Goal: Task Accomplishment & Management: Use online tool/utility

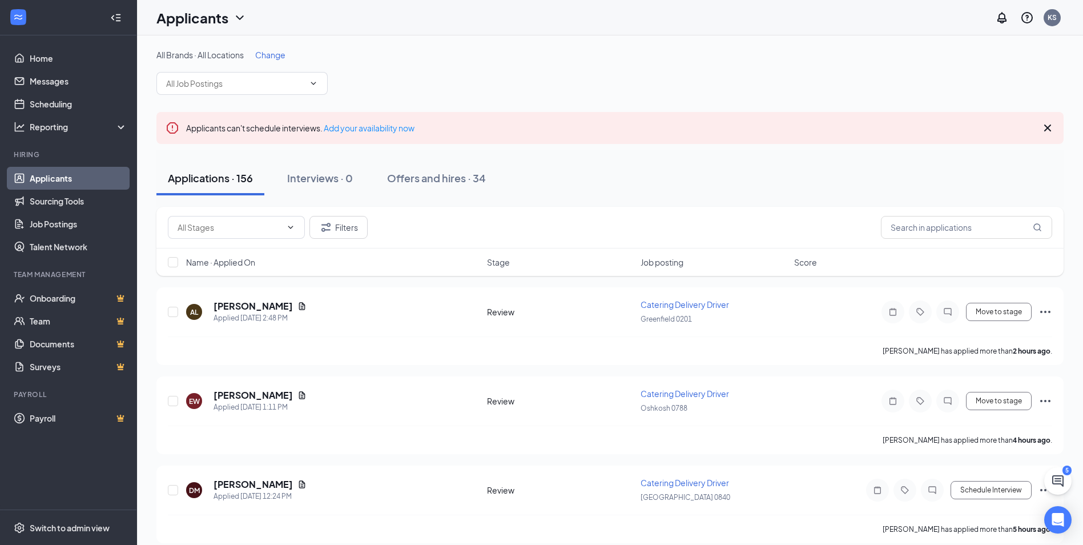
click at [495, 224] on div "Filters" at bounding box center [610, 227] width 884 height 23
click at [791, 209] on div "Filters" at bounding box center [609, 228] width 907 height 42
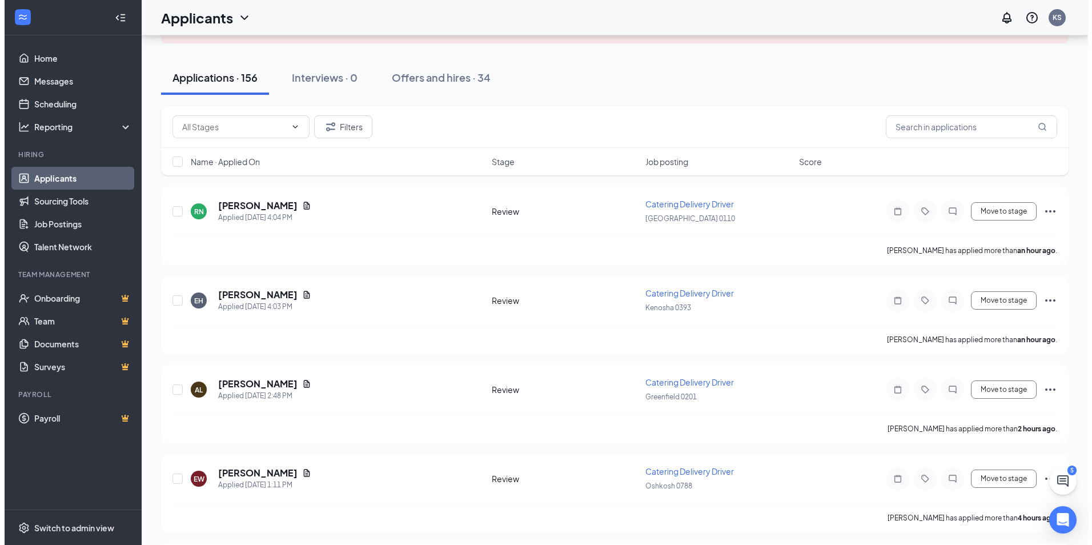
scroll to position [285, 0]
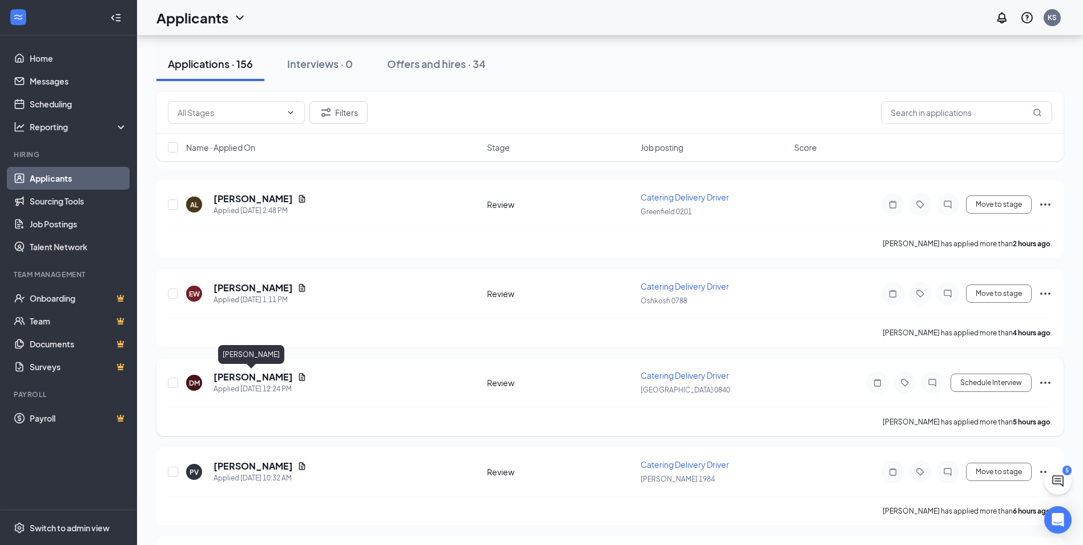
click at [240, 377] on h5 "[PERSON_NAME]" at bounding box center [253, 377] width 79 height 13
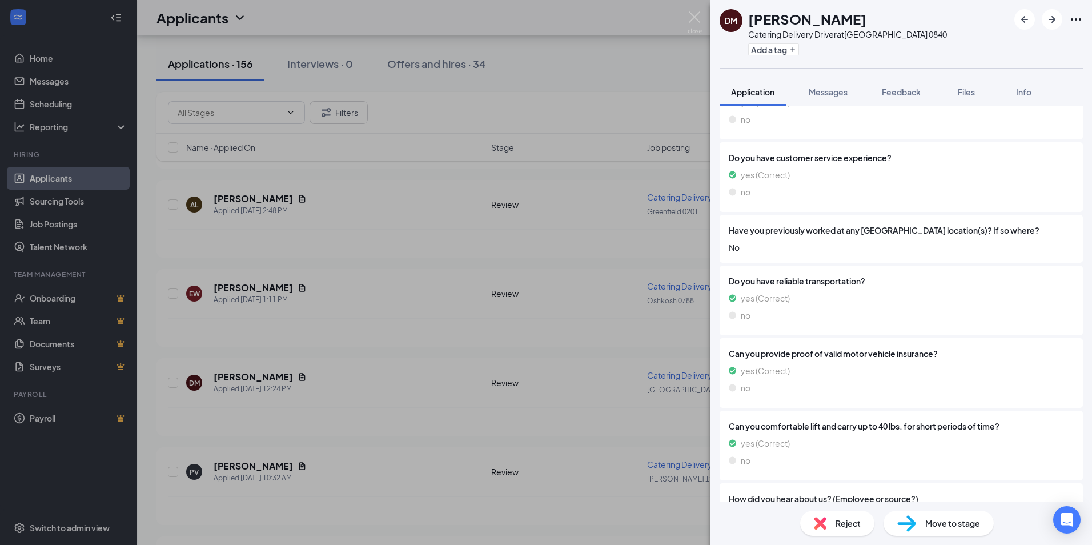
scroll to position [915, 0]
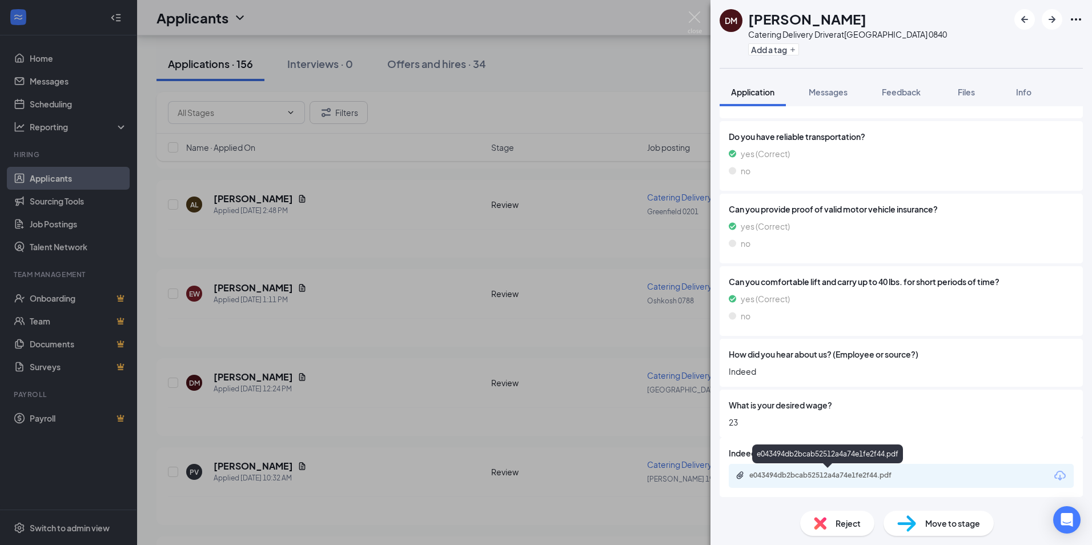
click at [784, 471] on div "e043494db2bcab52512a4a74e1fe2f44.pdf" at bounding box center [829, 474] width 160 height 9
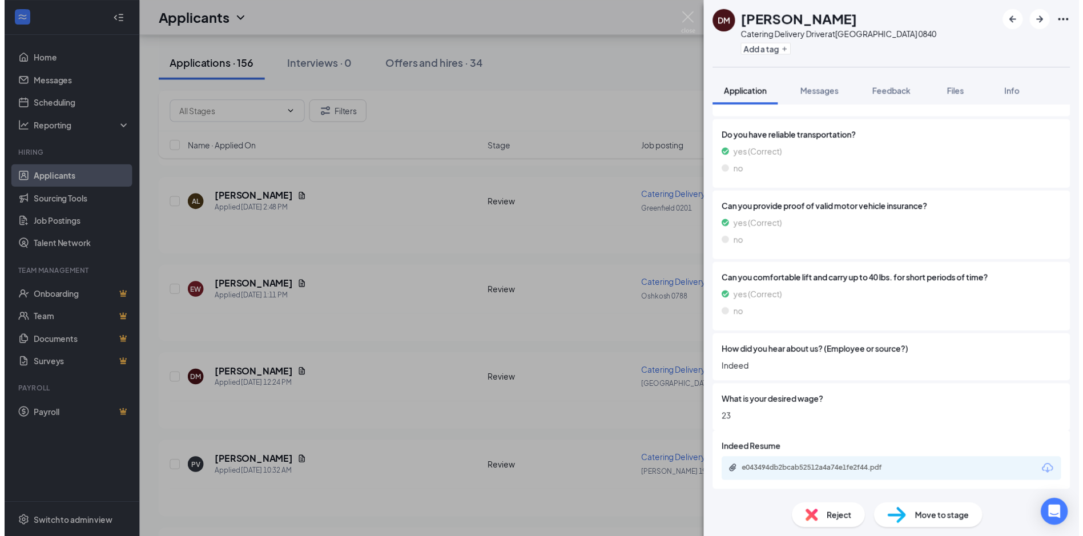
scroll to position [911, 0]
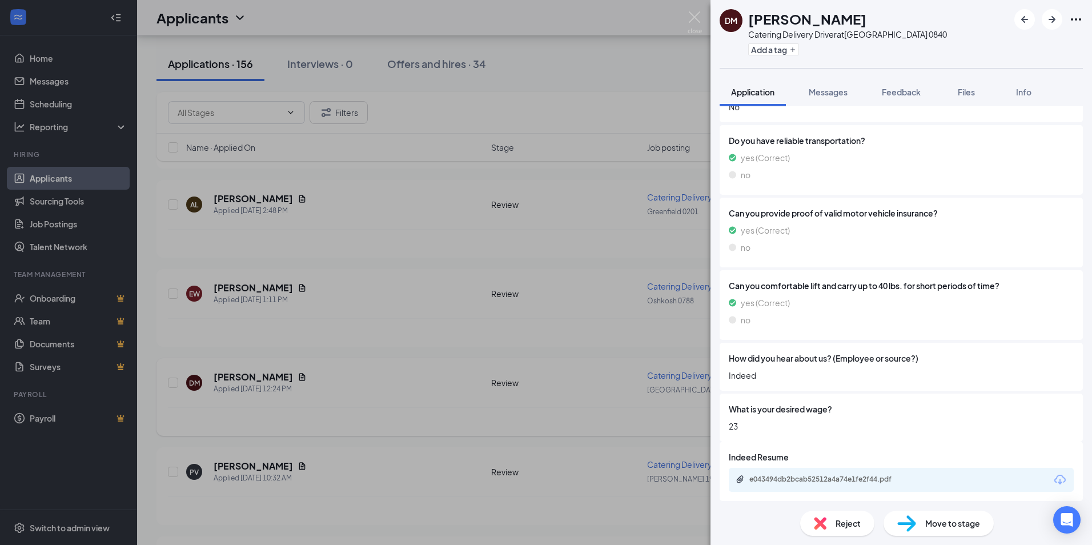
click at [408, 408] on div "[PERSON_NAME] Catering Delivery Driver at [GEOGRAPHIC_DATA] 0840 Add a tag Appl…" at bounding box center [546, 272] width 1092 height 545
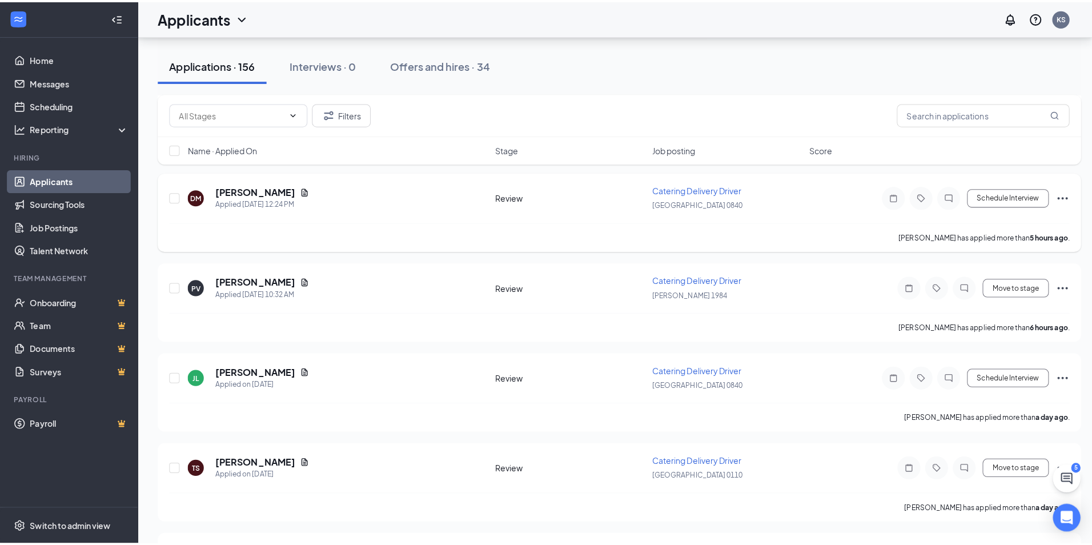
scroll to position [514, 0]
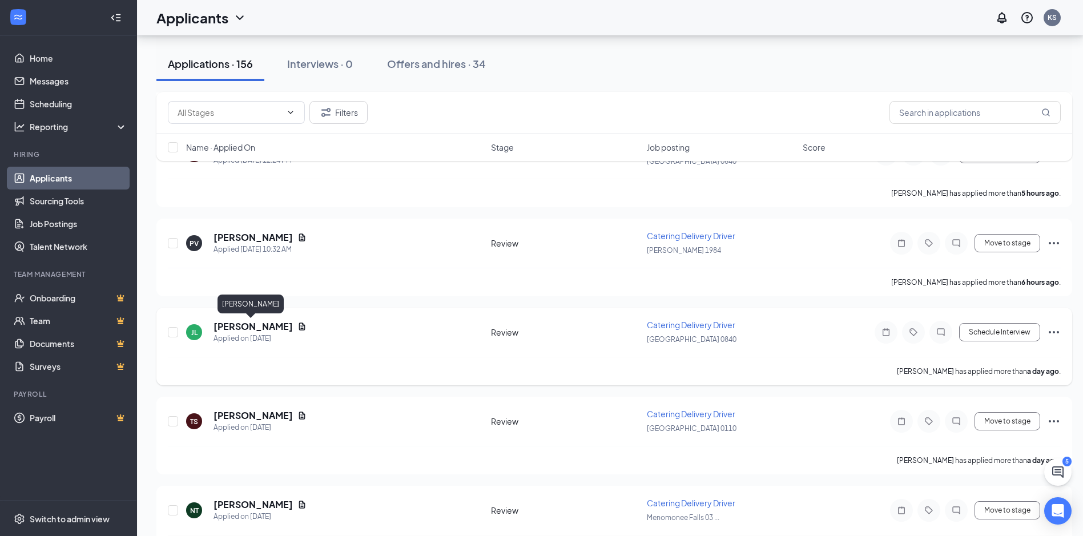
click at [268, 328] on h5 "[PERSON_NAME]" at bounding box center [253, 326] width 79 height 13
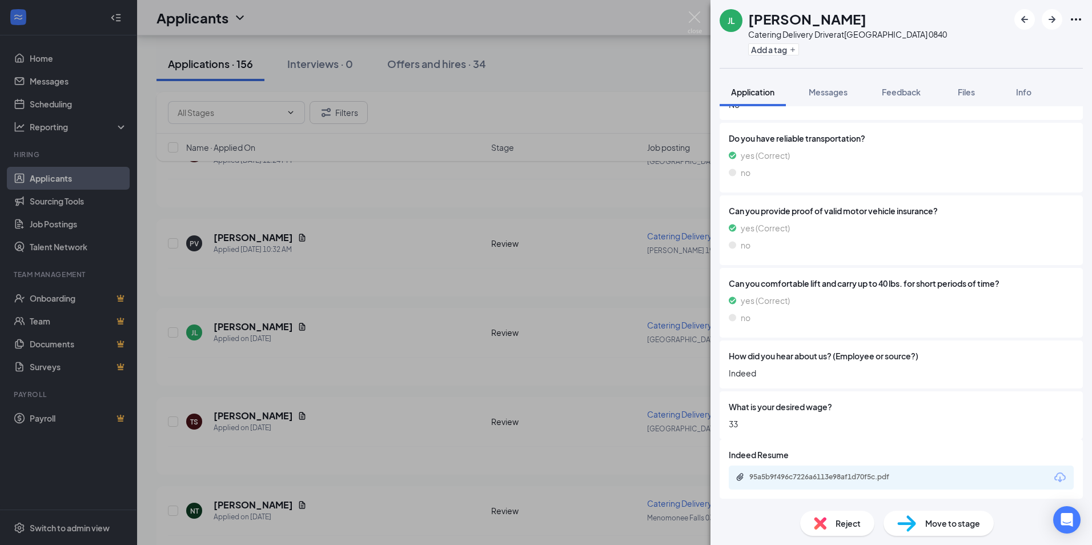
scroll to position [915, 0]
click at [776, 474] on div "95a5b9f496c7226a6113e98af1d70f5c.pdf" at bounding box center [829, 474] width 160 height 9
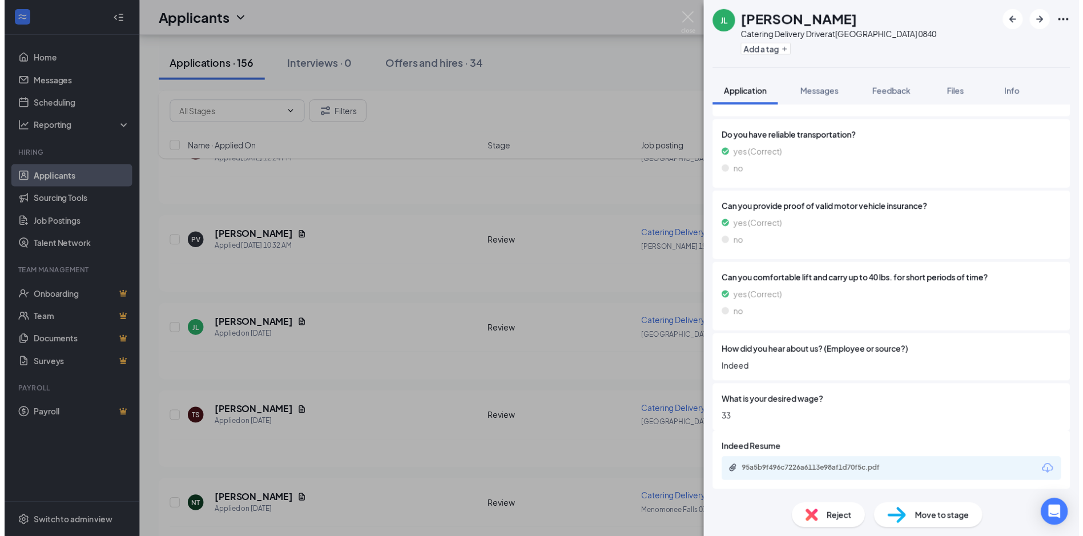
scroll to position [911, 0]
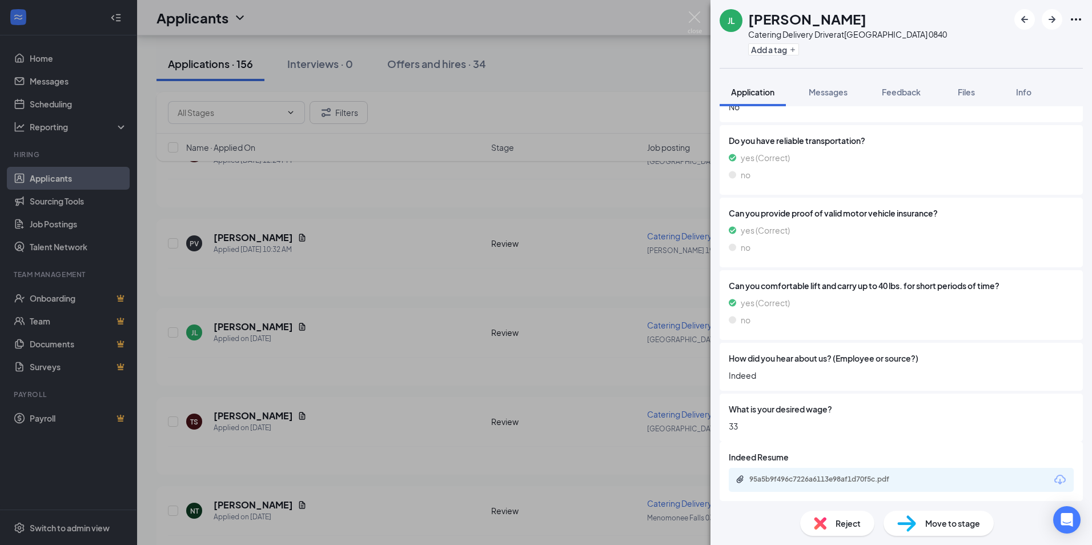
click at [373, 429] on div "[PERSON_NAME] Catering Delivery Driver at [GEOGRAPHIC_DATA] 0840 Add a tag Appl…" at bounding box center [546, 272] width 1092 height 545
